Goal: Task Accomplishment & Management: Manage account settings

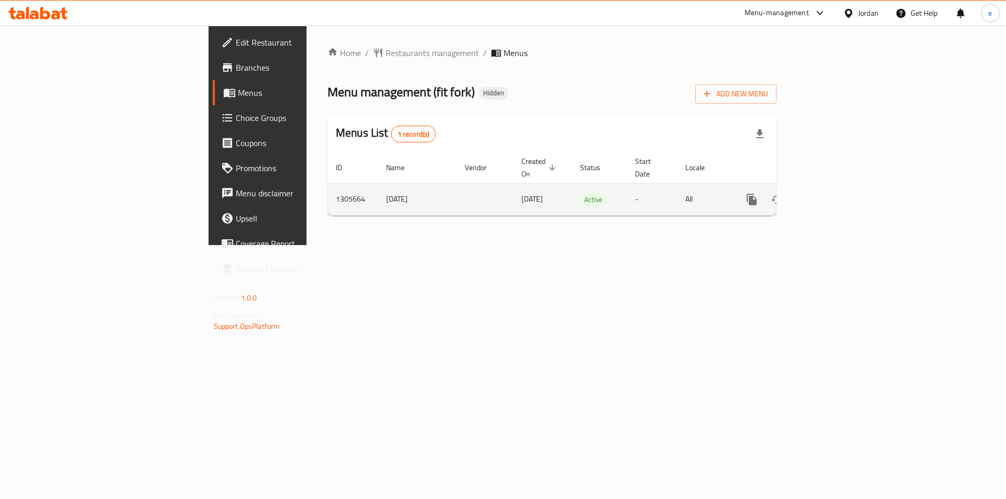
click at [833, 193] on icon "enhanced table" at bounding box center [827, 199] width 13 height 13
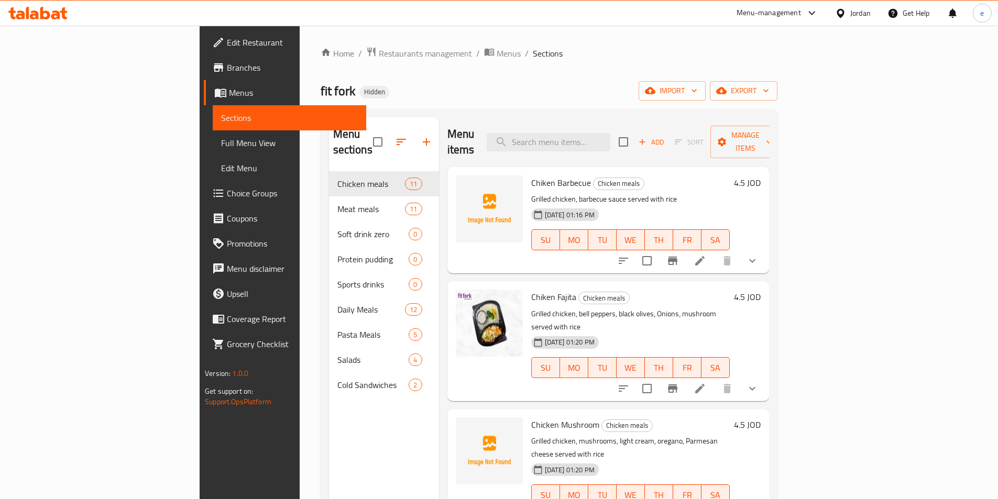
click at [227, 194] on span "Choice Groups" at bounding box center [292, 193] width 131 height 13
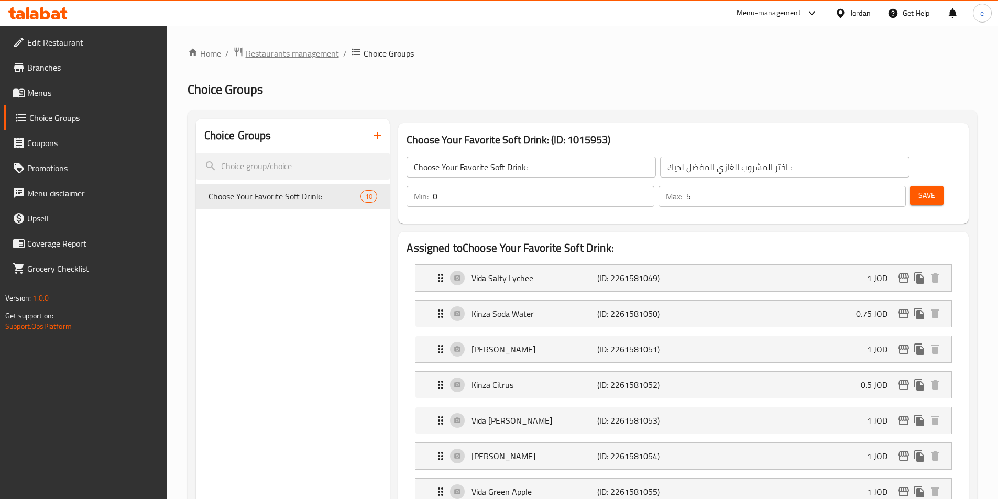
click at [266, 49] on span "Restaurants management" at bounding box center [292, 53] width 93 height 13
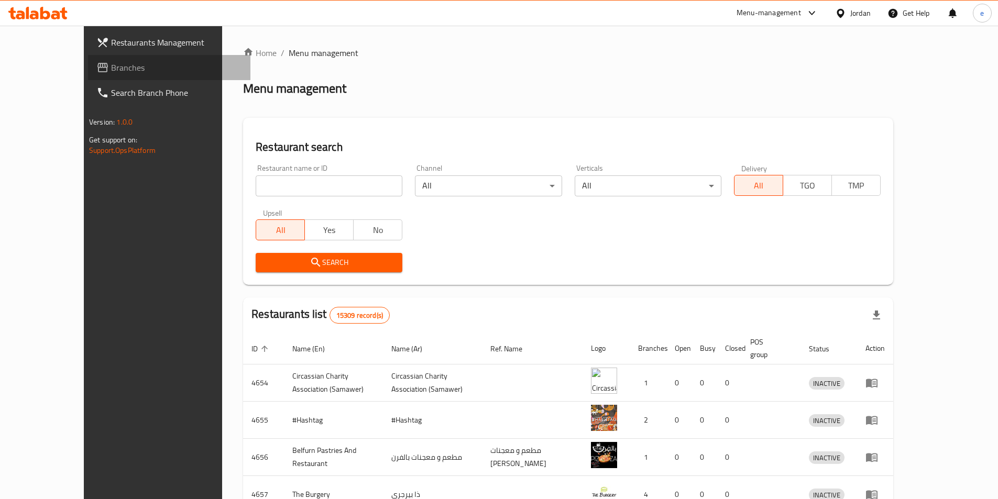
click at [111, 71] on span "Branches" at bounding box center [176, 67] width 131 height 13
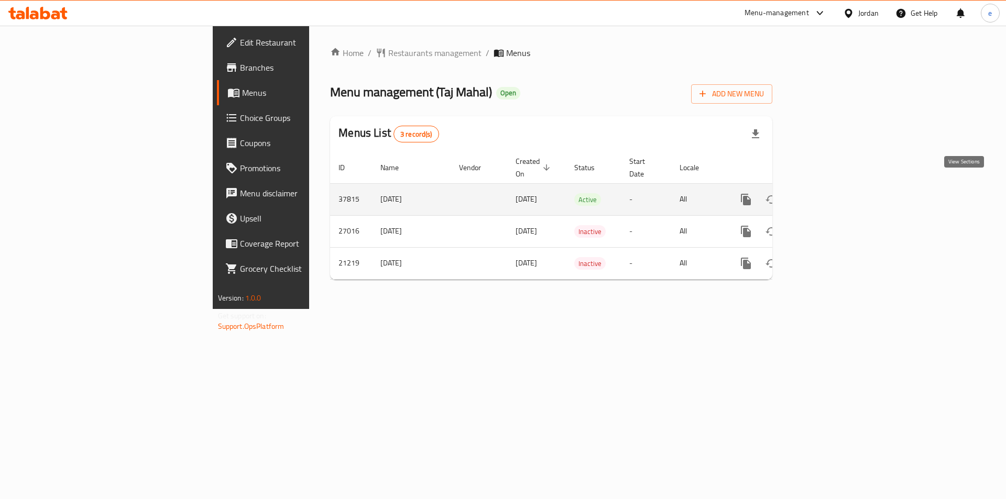
click at [826, 195] on icon "enhanced table" at bounding box center [821, 199] width 9 height 9
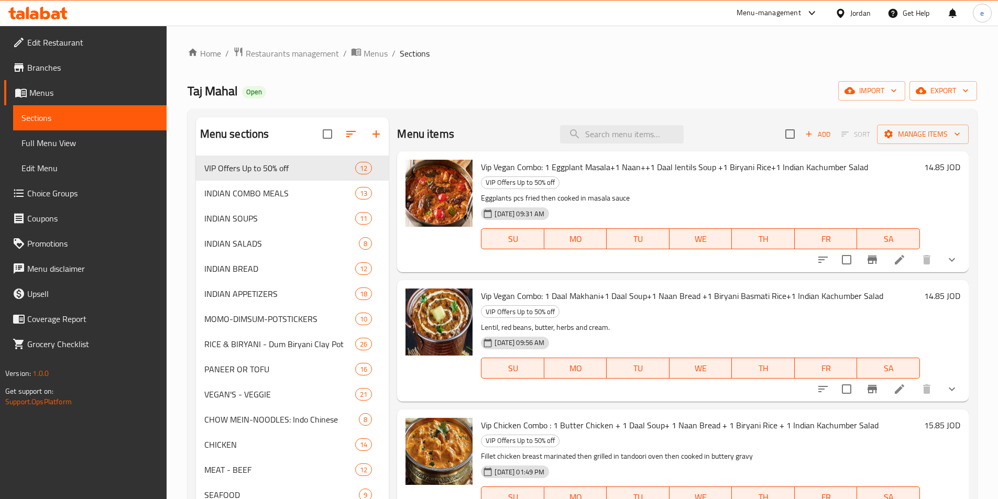
click at [71, 196] on span "Choice Groups" at bounding box center [92, 193] width 131 height 13
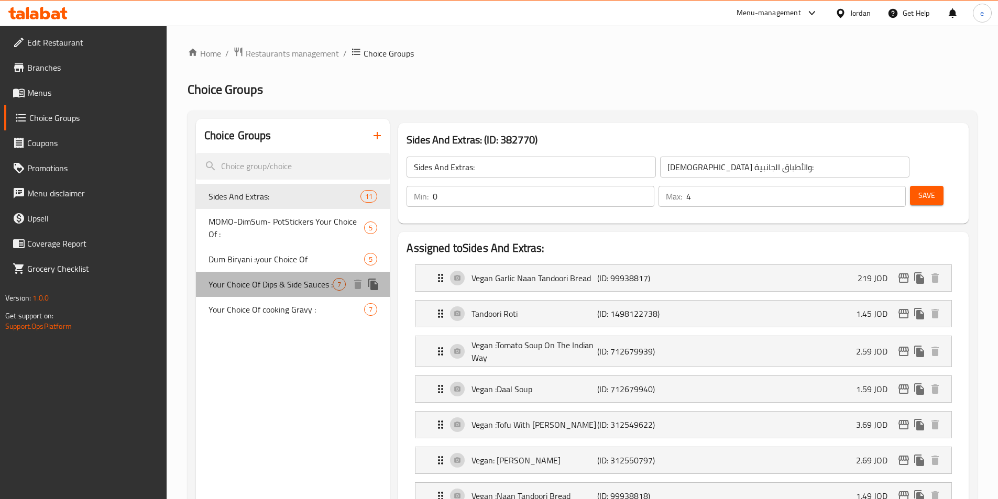
click at [275, 291] on span "Your Choice Of Dips & Side Sauces :" at bounding box center [270, 284] width 125 height 13
type input "Your Choice Of Dips & Side Sauces :"
type input "اختيارك من الصوصات الجانبية والديب :"
type input "6"
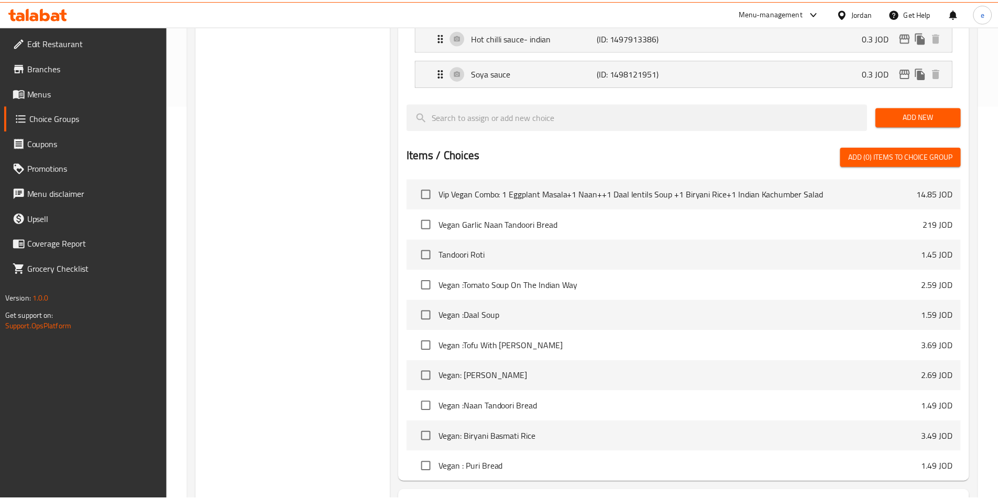
scroll to position [484, 0]
